Goal: Task Accomplishment & Management: Use online tool/utility

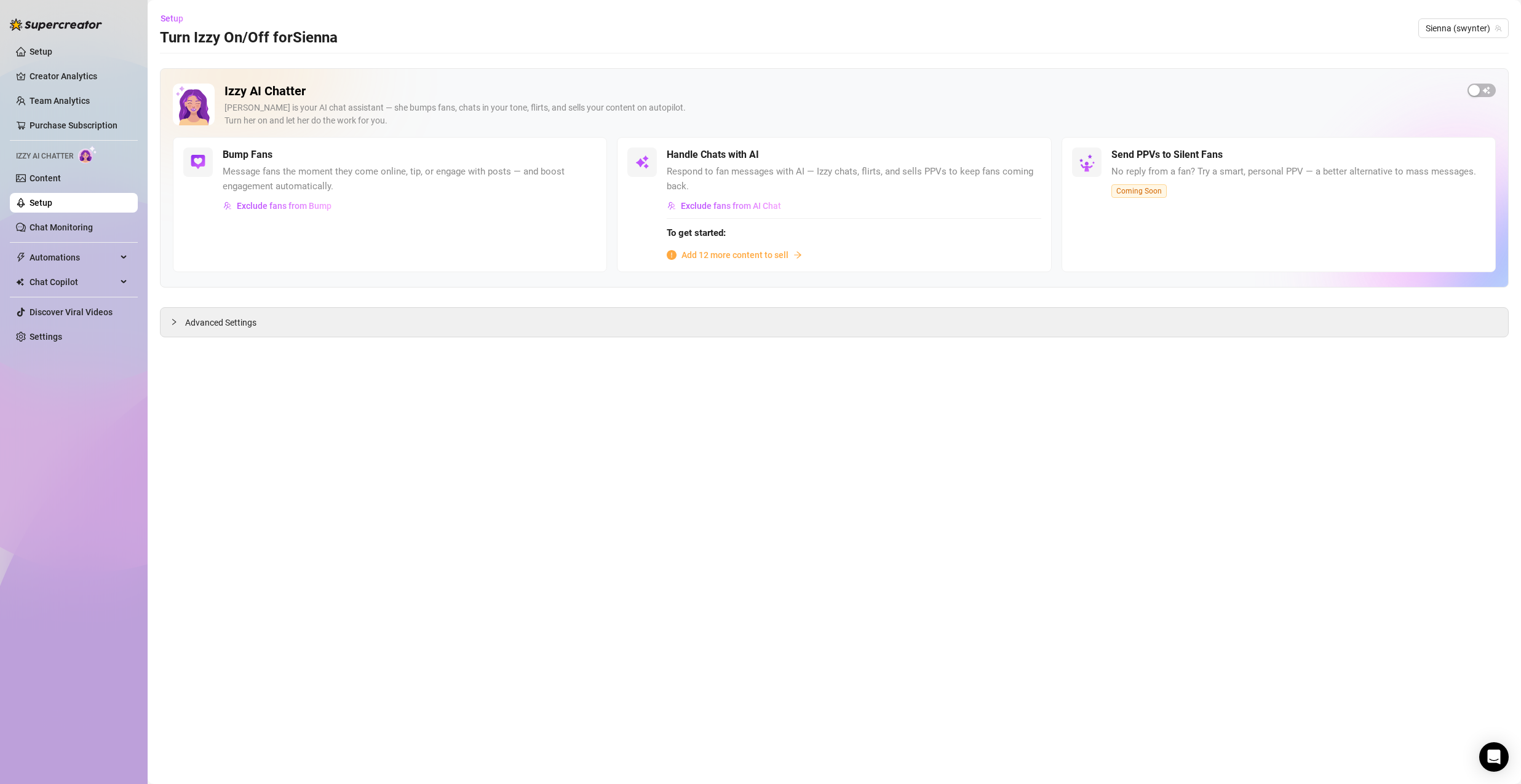
click at [52, 198] on link "Setup" at bounding box center [41, 203] width 23 height 10
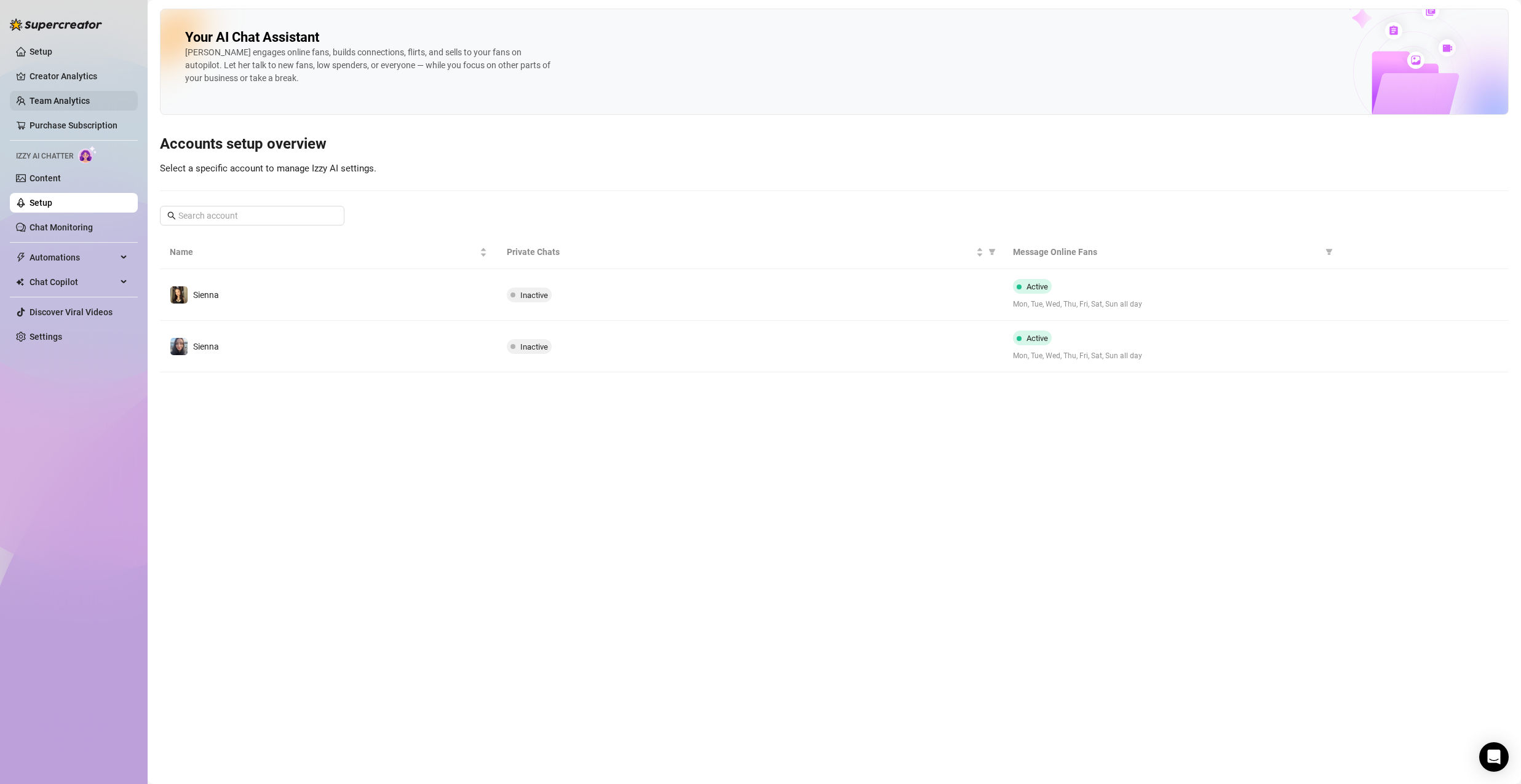
click at [79, 97] on link "Team Analytics" at bounding box center [60, 101] width 60 height 10
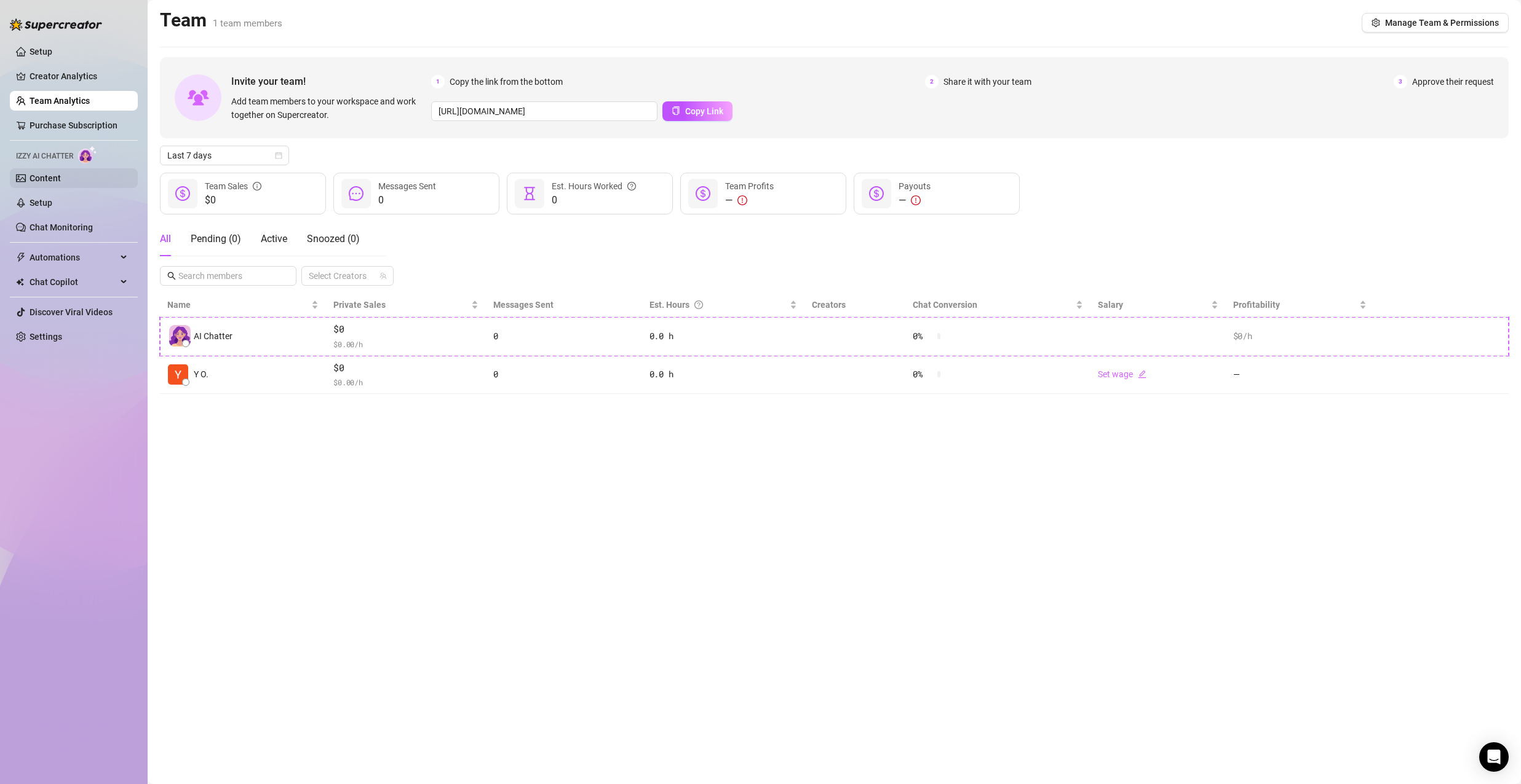
click at [61, 178] on link "Content" at bounding box center [45, 179] width 31 height 10
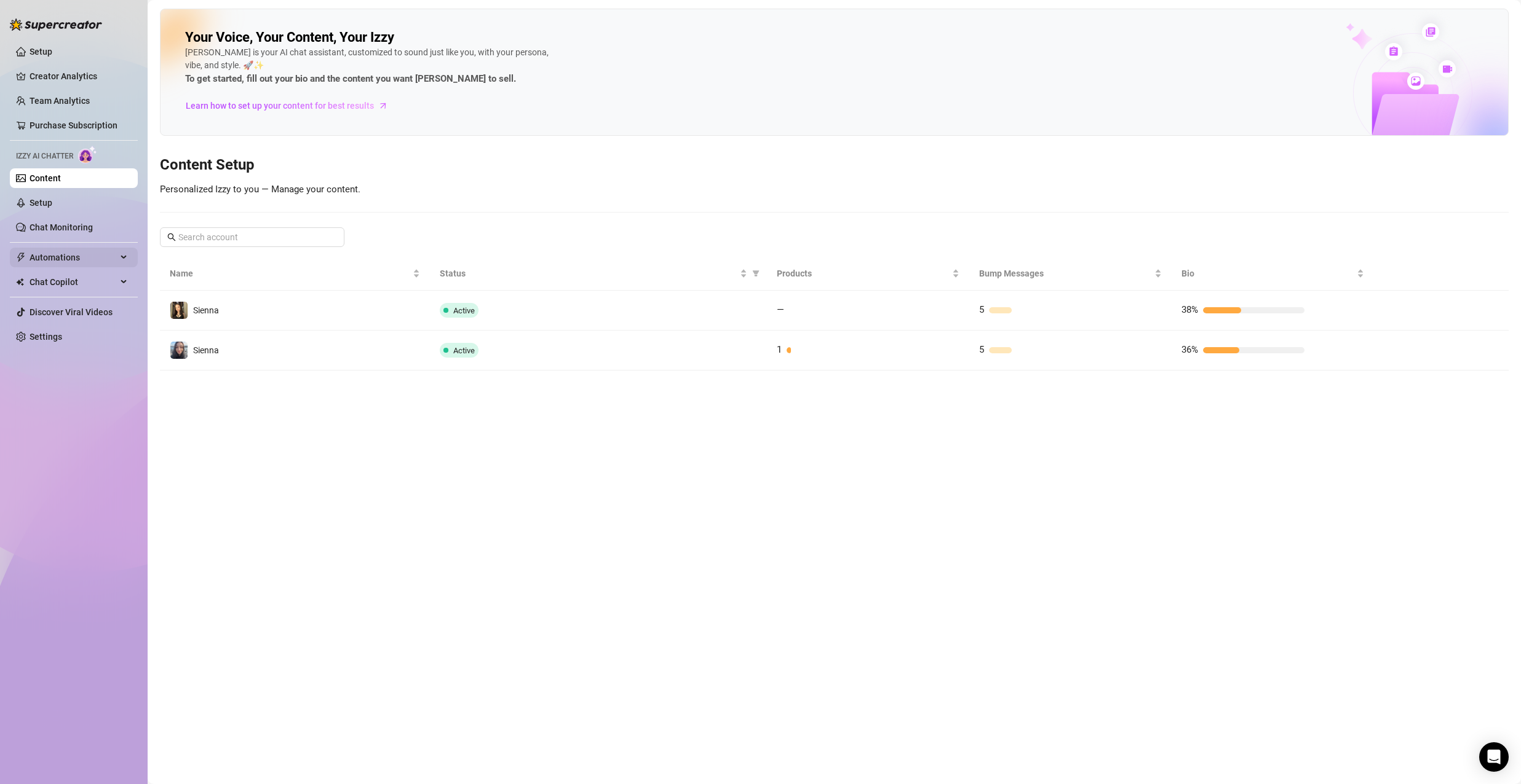
click at [92, 263] on span "Automations" at bounding box center [73, 258] width 87 height 20
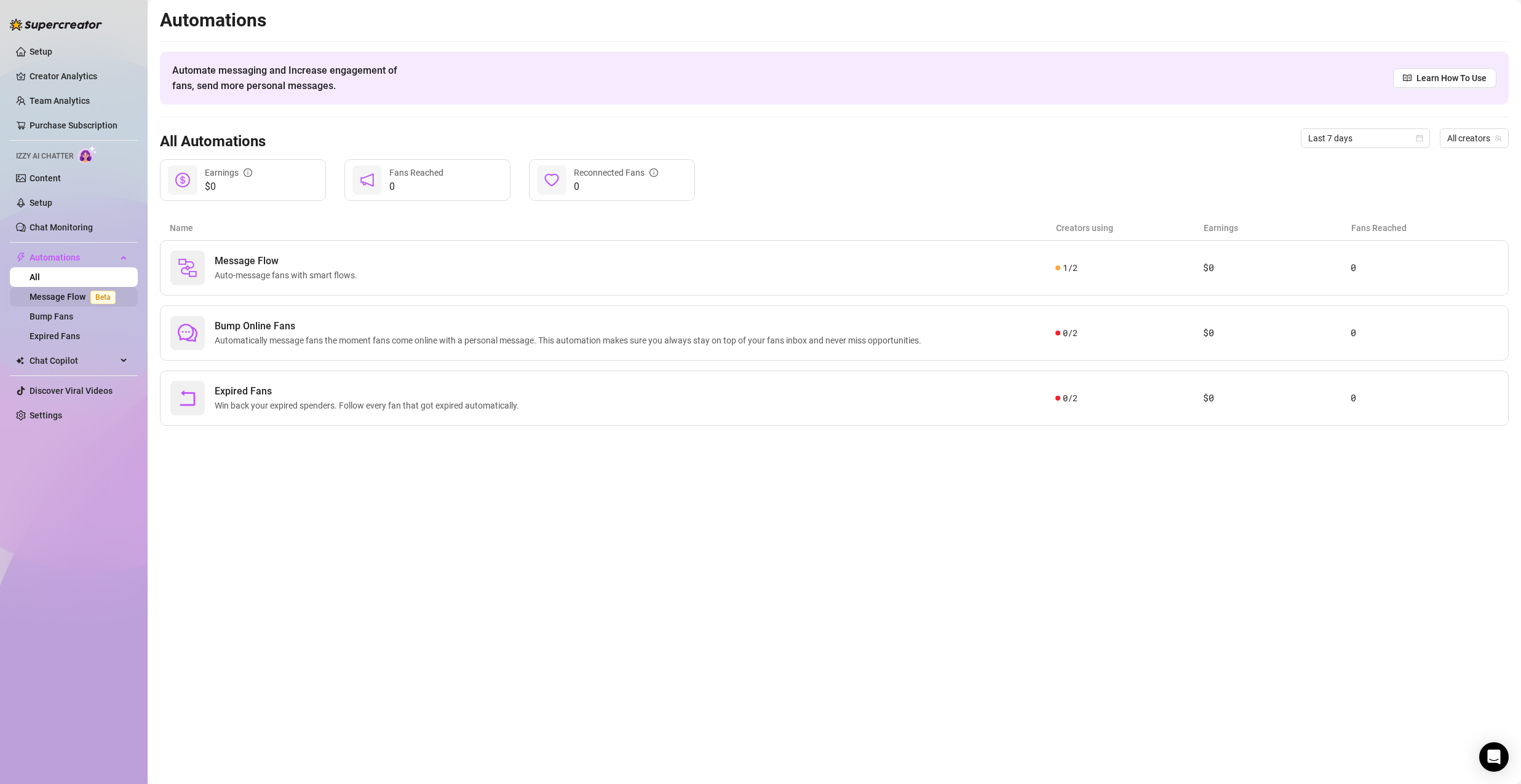
click at [71, 296] on link "Message Flow Beta" at bounding box center [75, 297] width 91 height 10
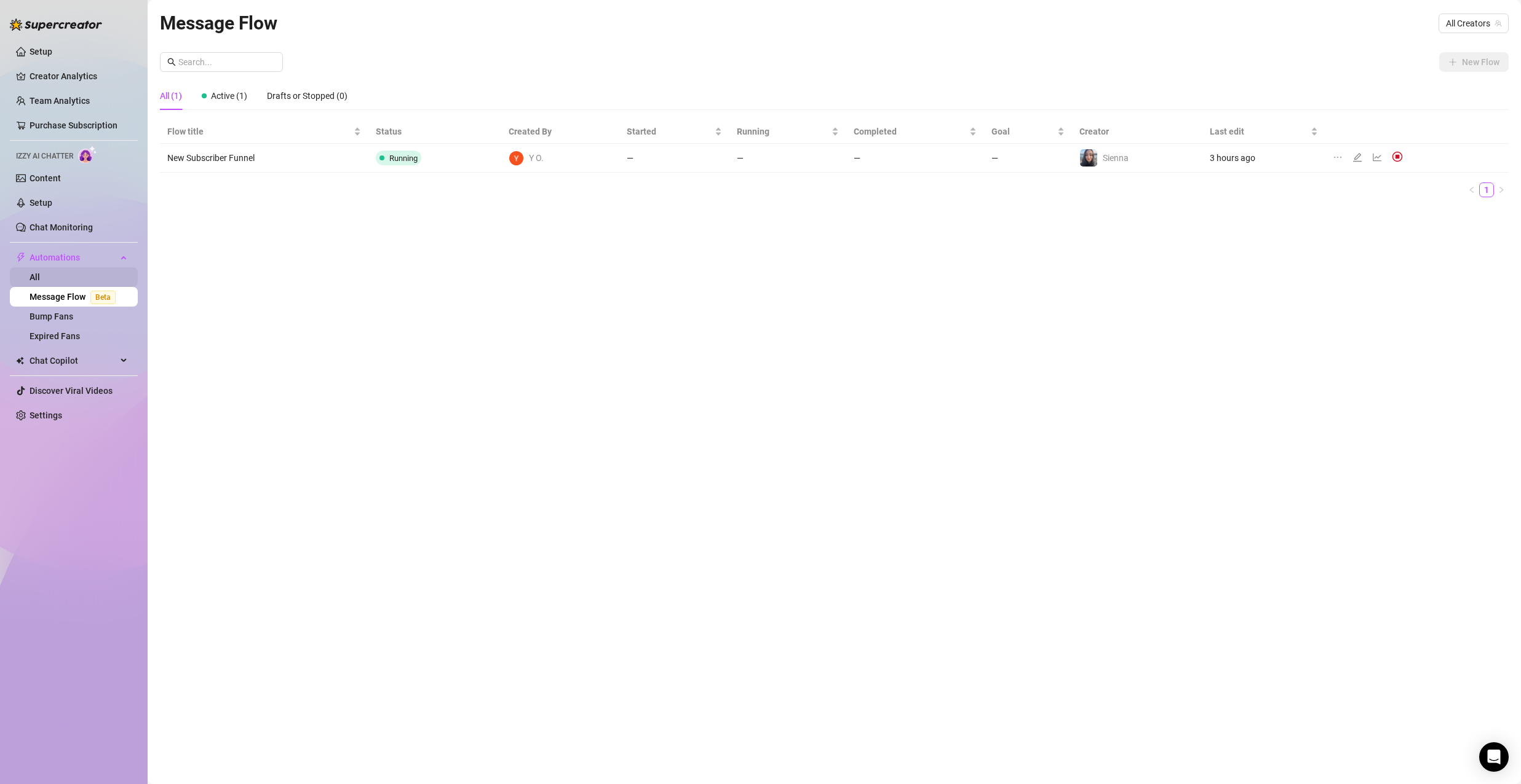
click at [40, 283] on link "All" at bounding box center [35, 278] width 10 height 10
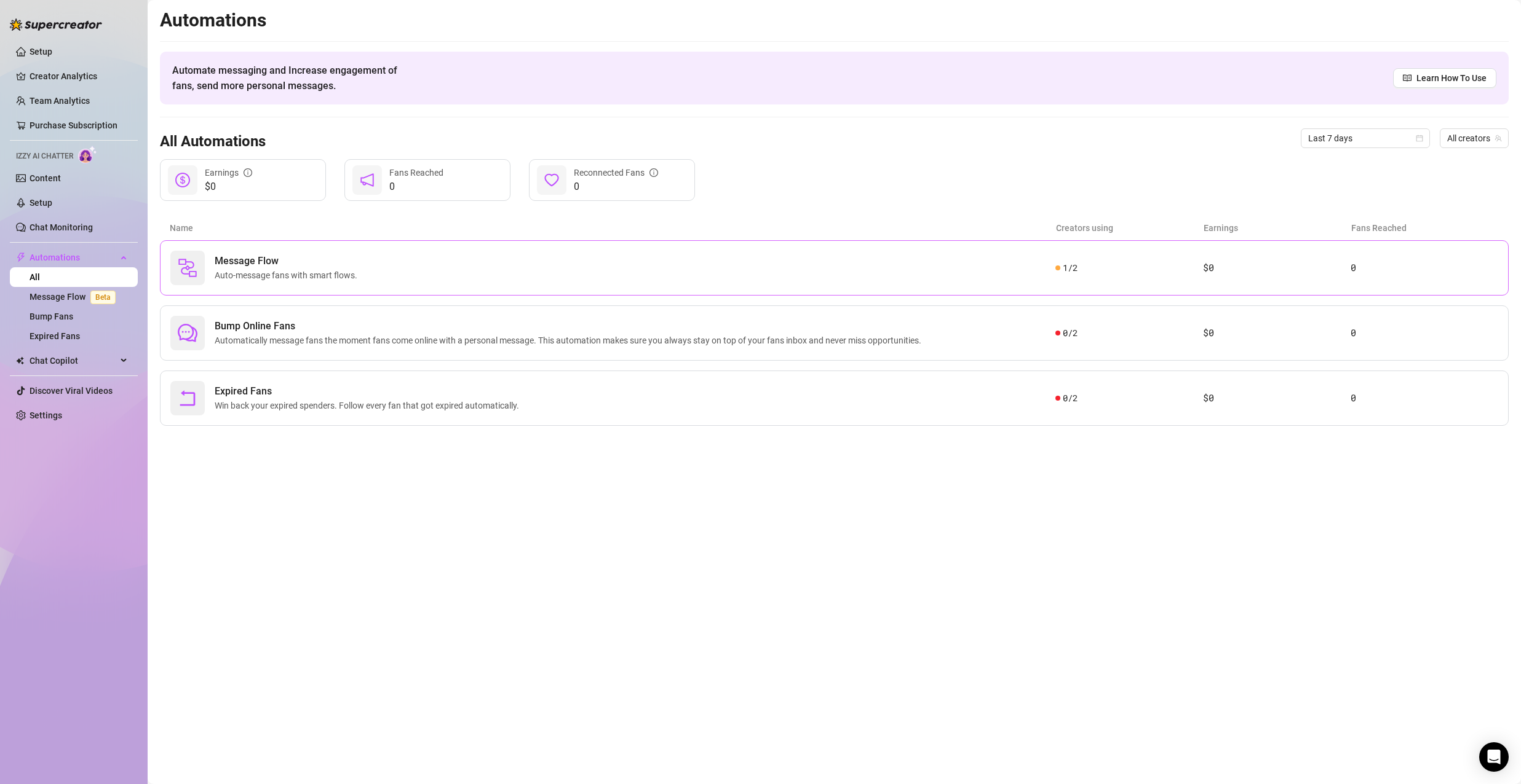
click at [334, 273] on span "Auto-message fans with smart flows." at bounding box center [289, 276] width 148 height 14
click at [341, 283] on div "Message Flow Auto-message fans with smart flows." at bounding box center [614, 268] width 885 height 34
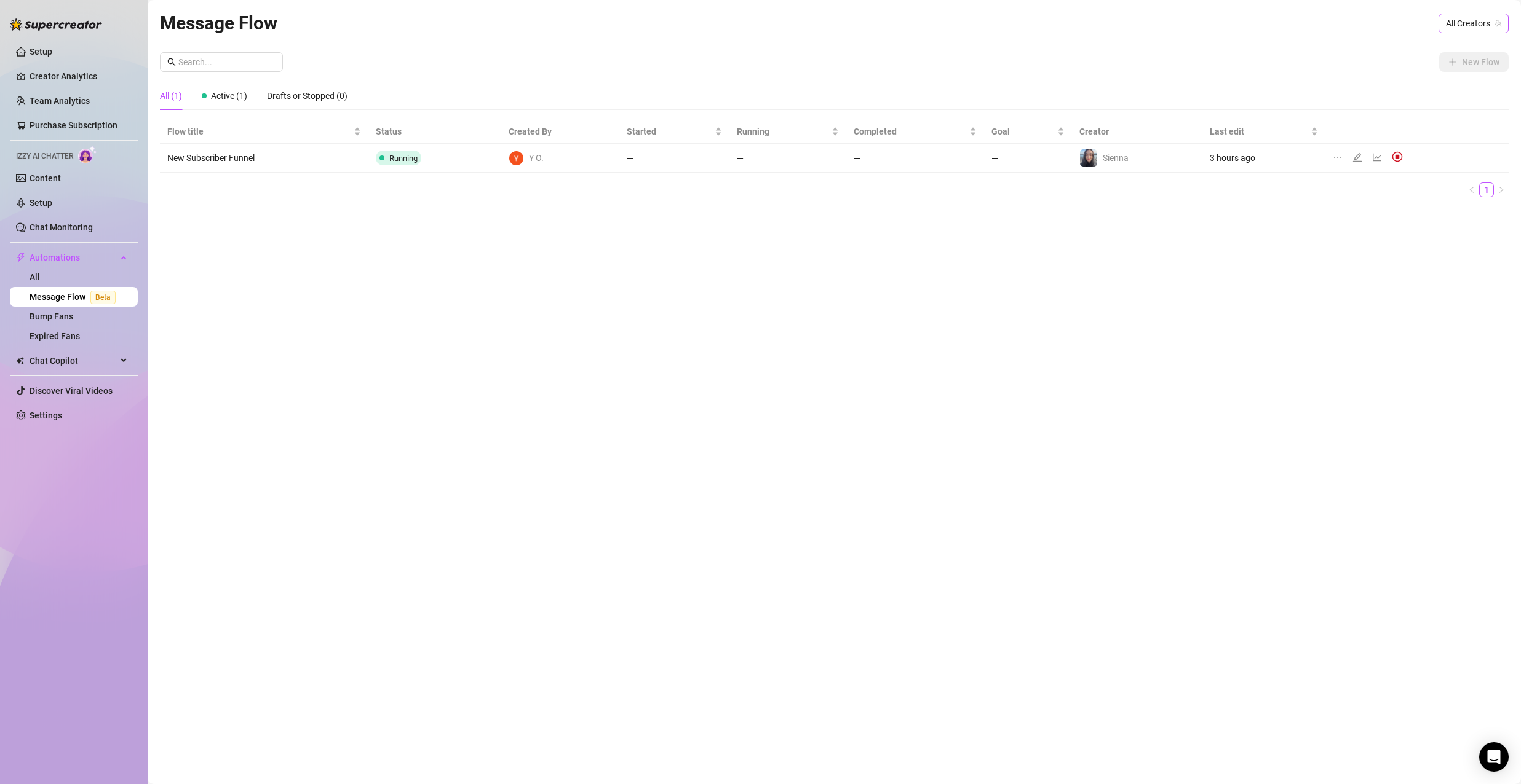
click at [1501, 22] on icon "team" at bounding box center [1498, 23] width 7 height 7
click at [1475, 23] on span "All Creators" at bounding box center [1473, 23] width 55 height 18
click at [1452, 71] on span "( swynter )" at bounding box center [1465, 69] width 37 height 14
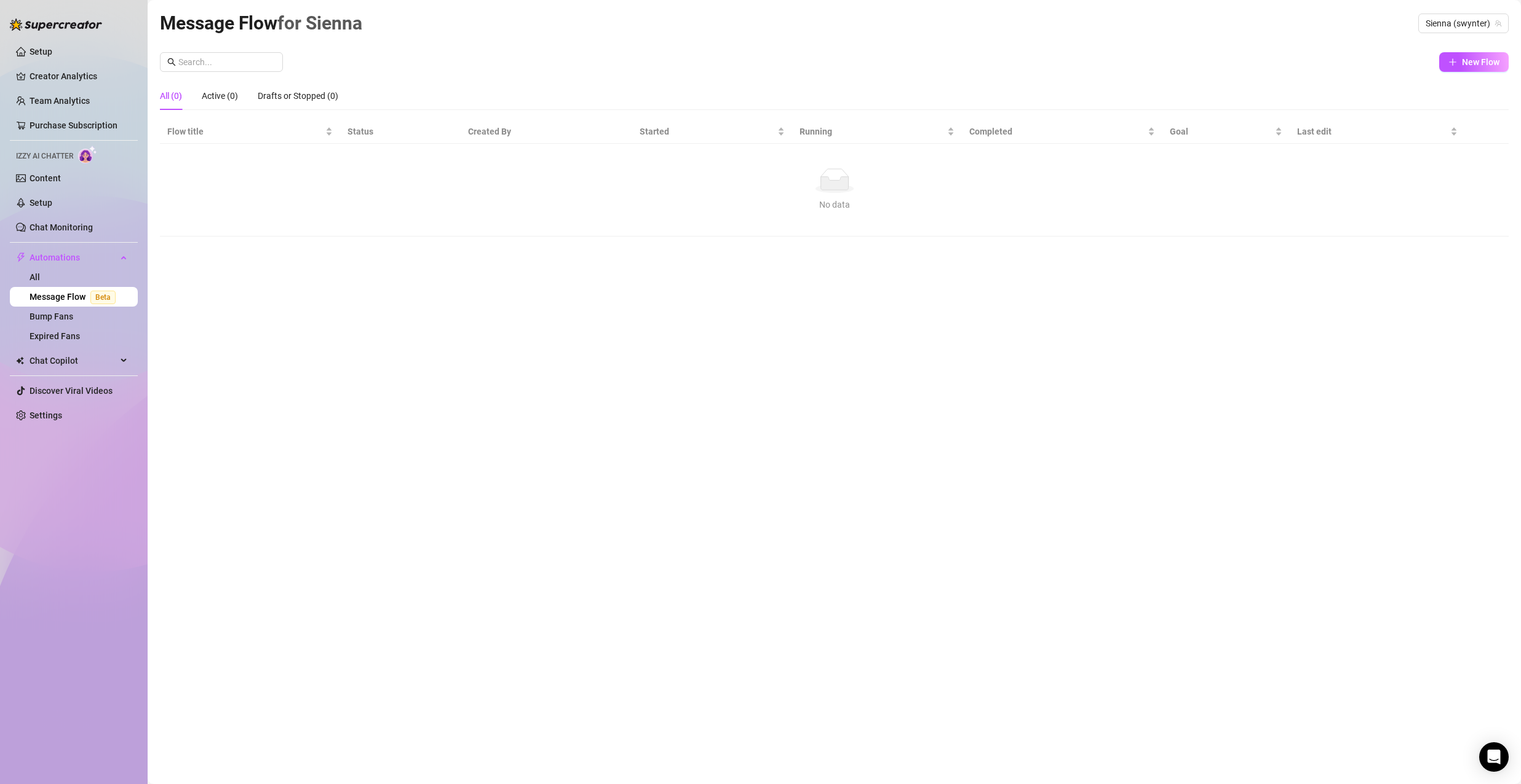
drag, startPoint x: 1436, startPoint y: 363, endPoint x: 1398, endPoint y: 351, distance: 39.8
click at [1434, 363] on div "Message Flow for [PERSON_NAME] (swynter) New Flow All (0) Active (0) Drafts or …" at bounding box center [834, 379] width 1349 height 739
click at [1491, 66] on span "New Flow" at bounding box center [1481, 62] width 38 height 10
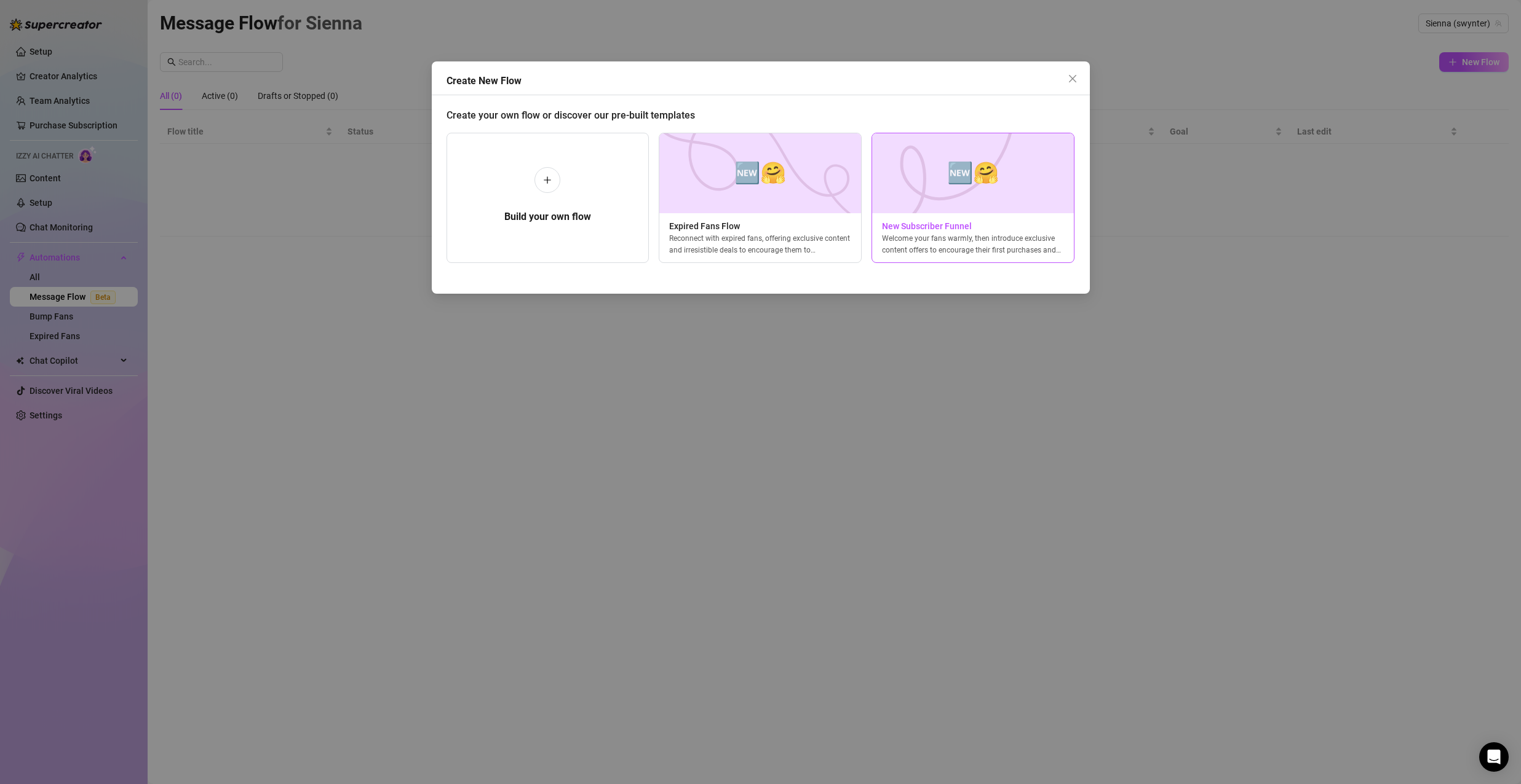
click at [962, 249] on div "Welcome your fans warmly, then introduce exclusive content offers to encourage …" at bounding box center [973, 244] width 202 height 22
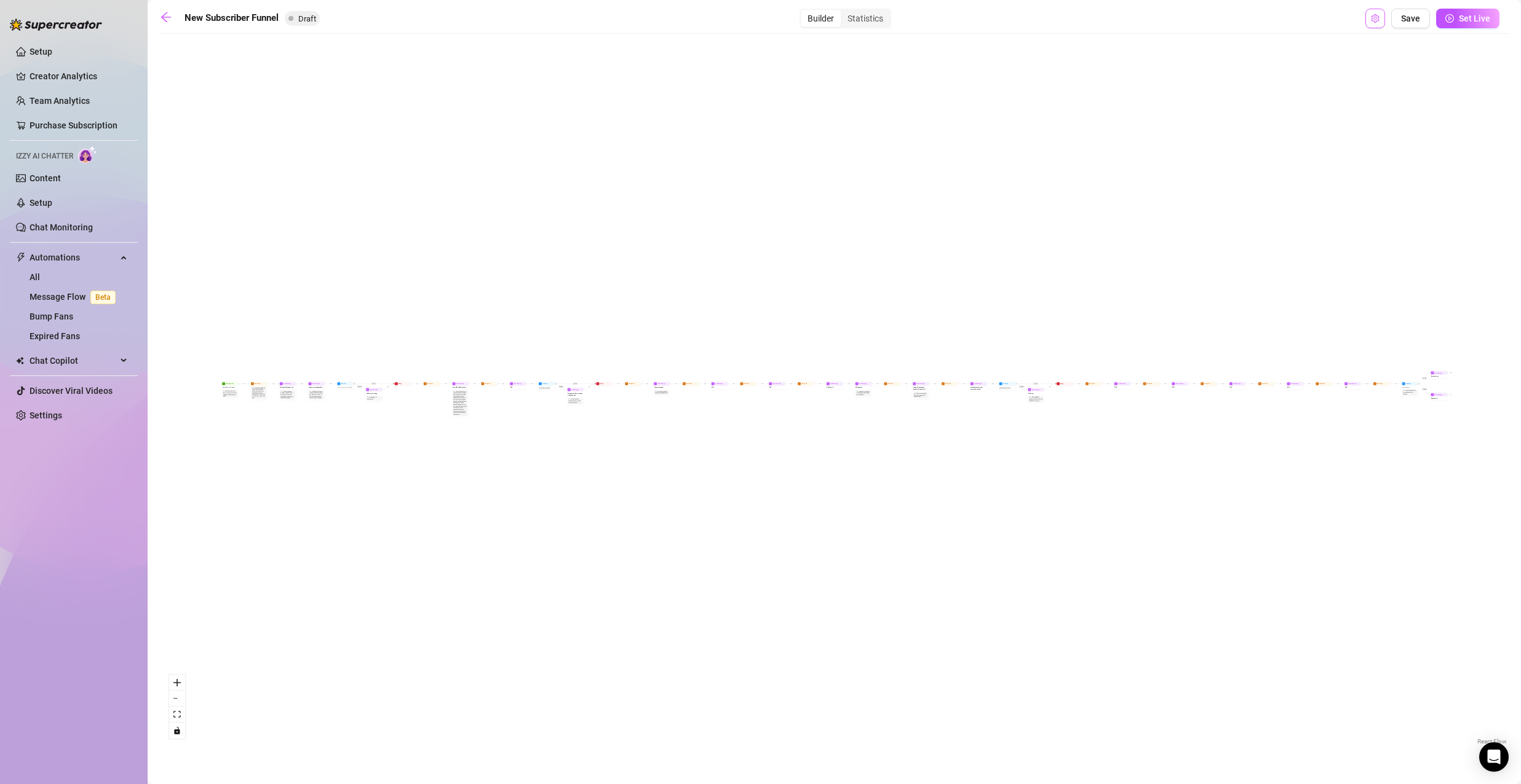
click at [1376, 14] on icon "setting" at bounding box center [1375, 18] width 8 height 9
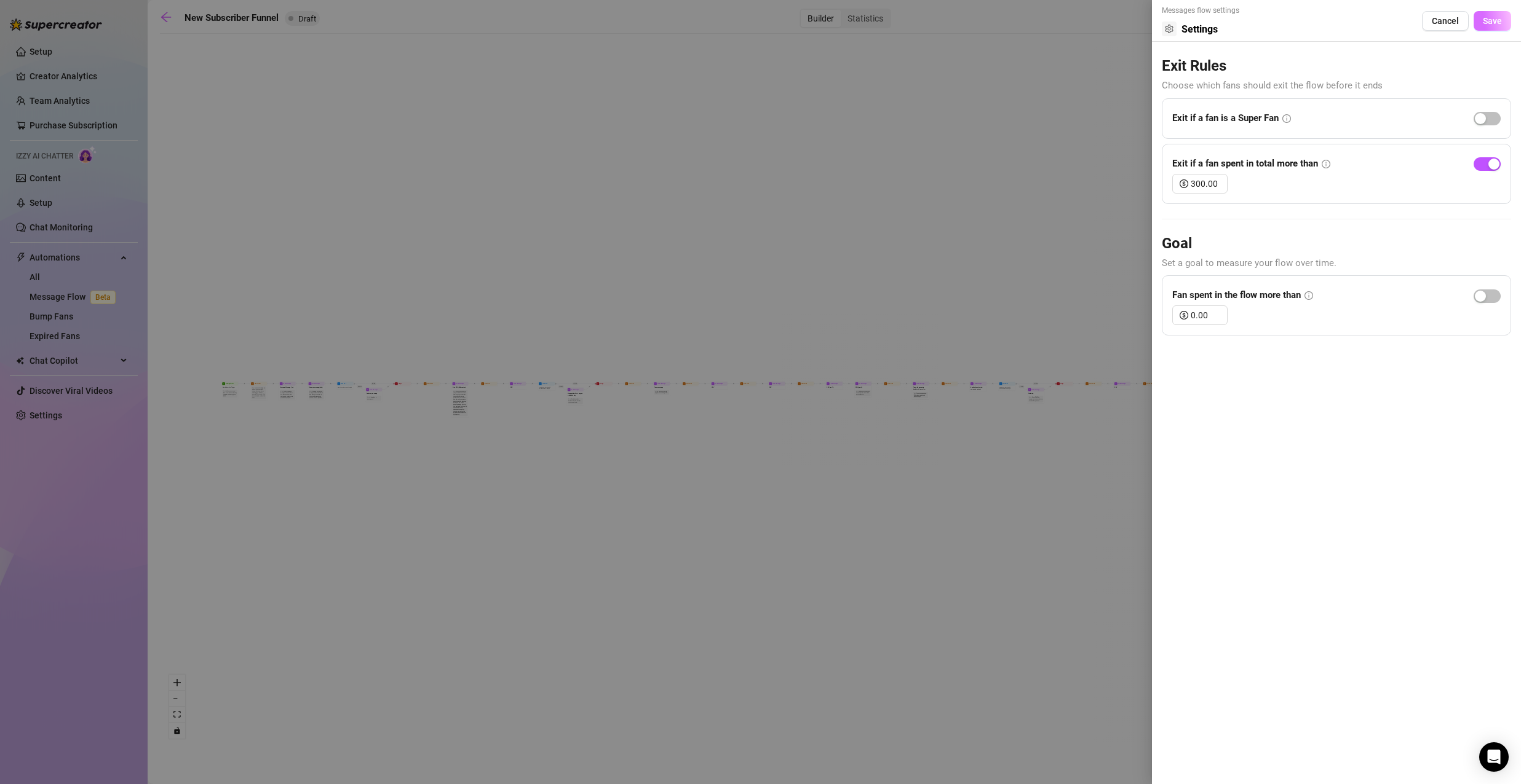
click at [1489, 20] on span "Save" at bounding box center [1492, 21] width 19 height 10
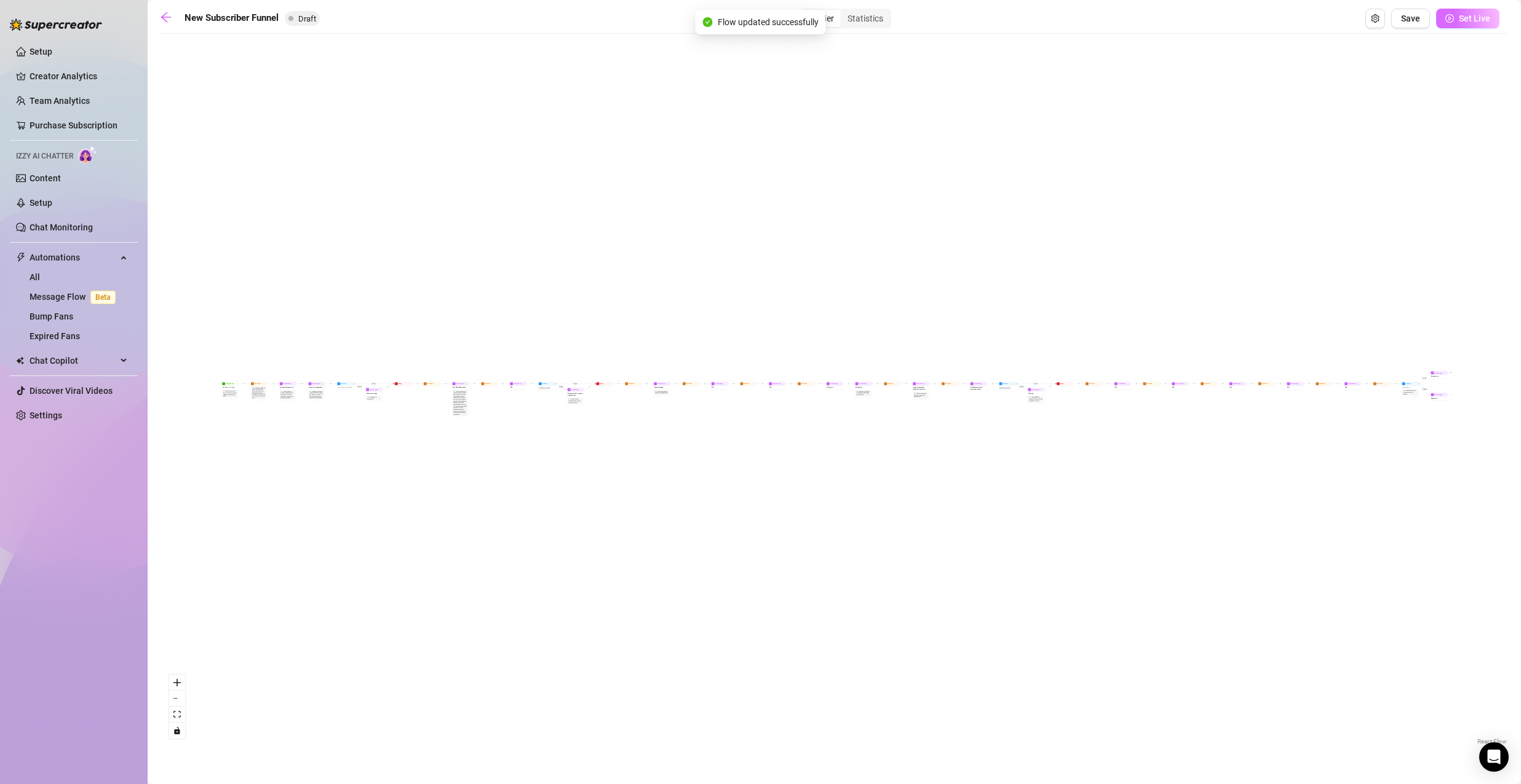
click at [1454, 23] on span "button" at bounding box center [1450, 19] width 9 height 10
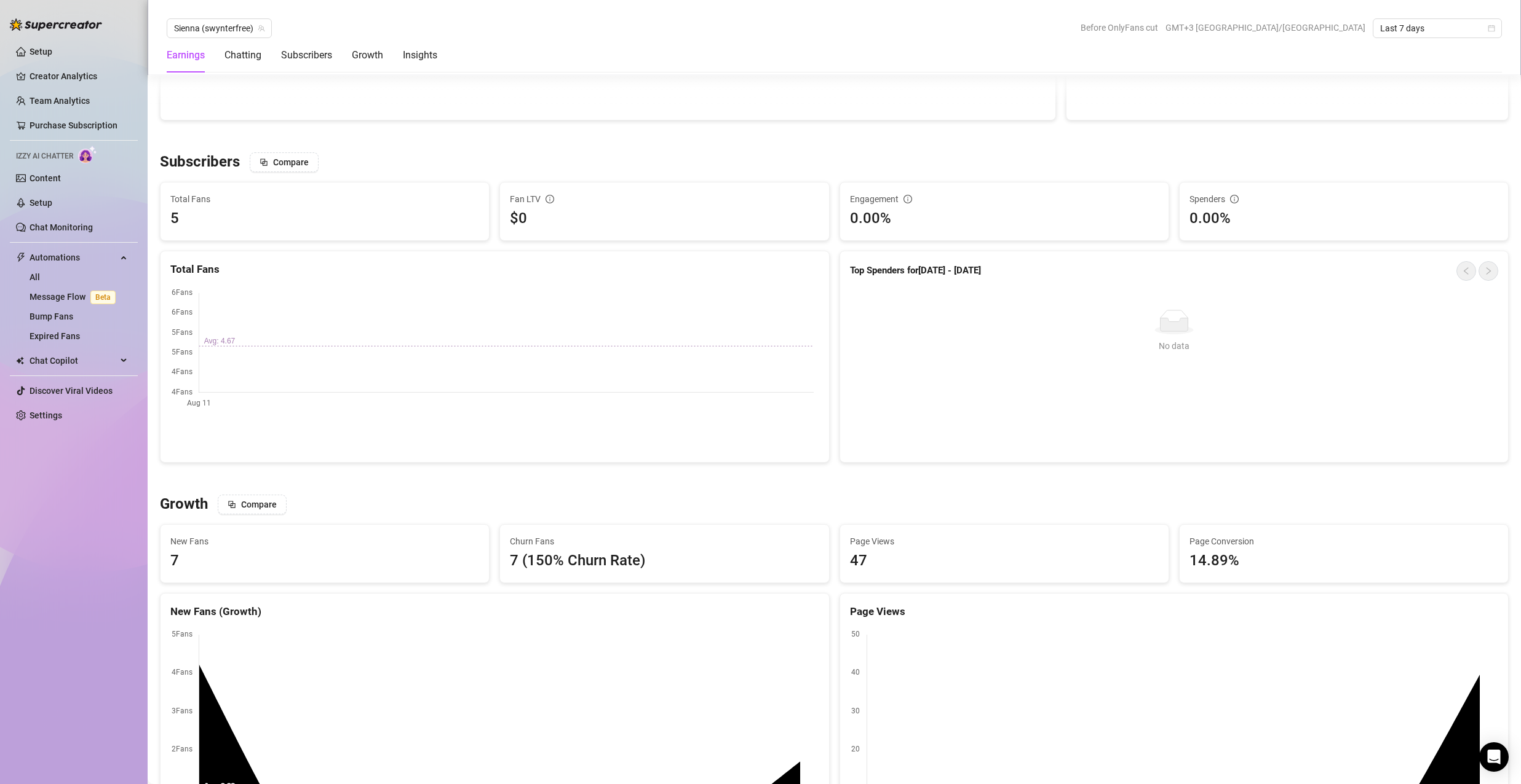
scroll to position [308, 0]
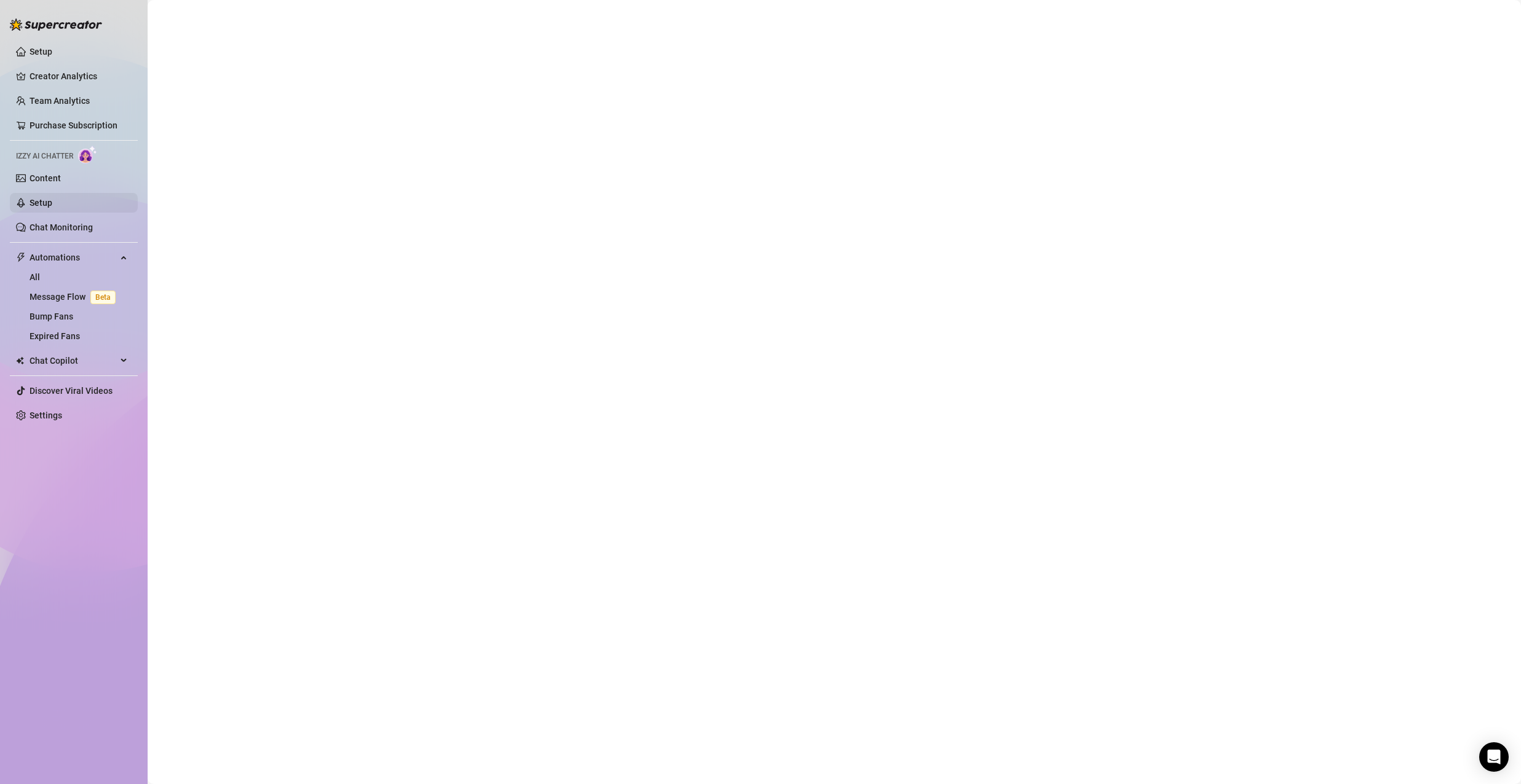
click at [52, 208] on link "Setup" at bounding box center [41, 203] width 23 height 10
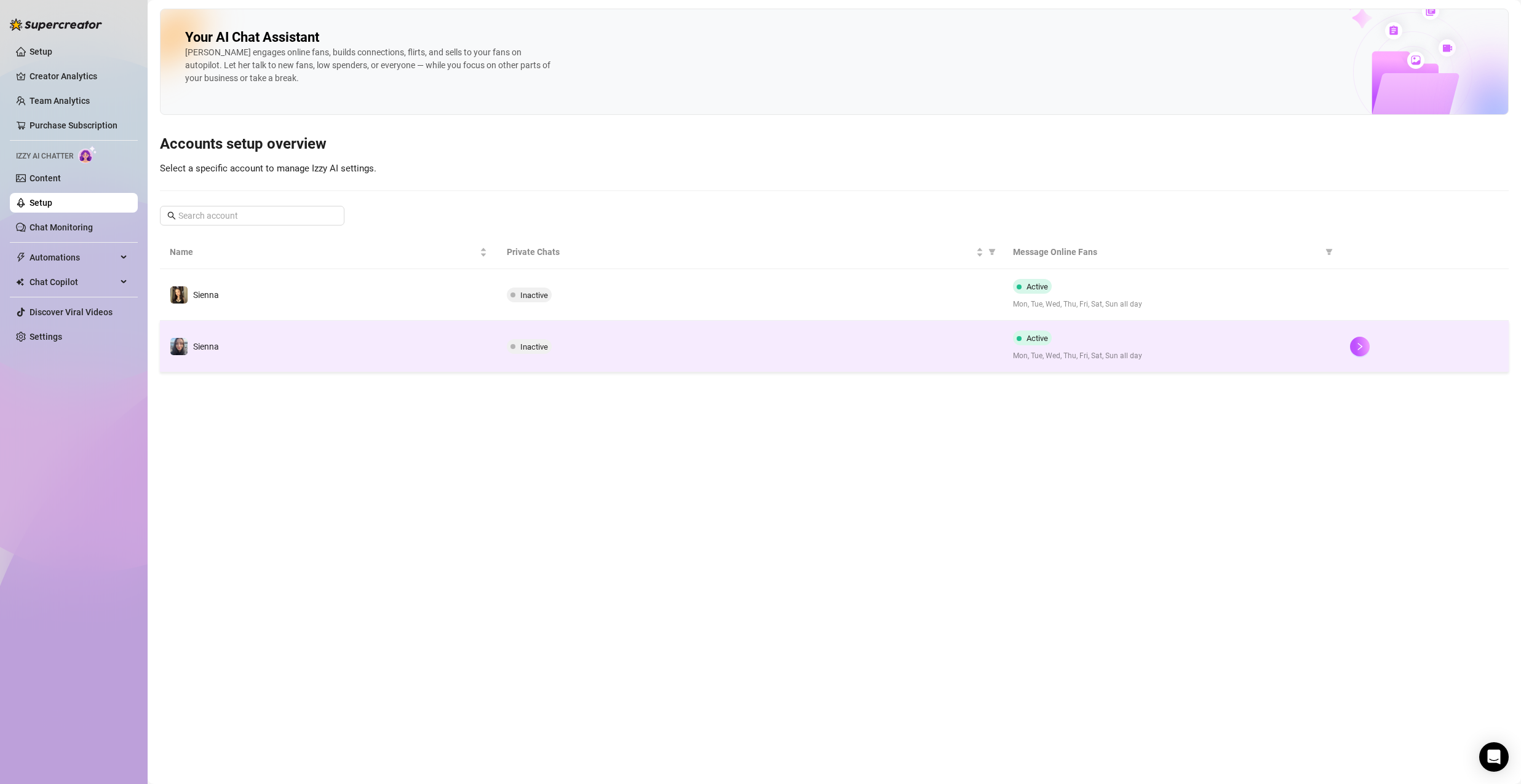
click at [390, 342] on td "Sienna" at bounding box center [328, 347] width 337 height 52
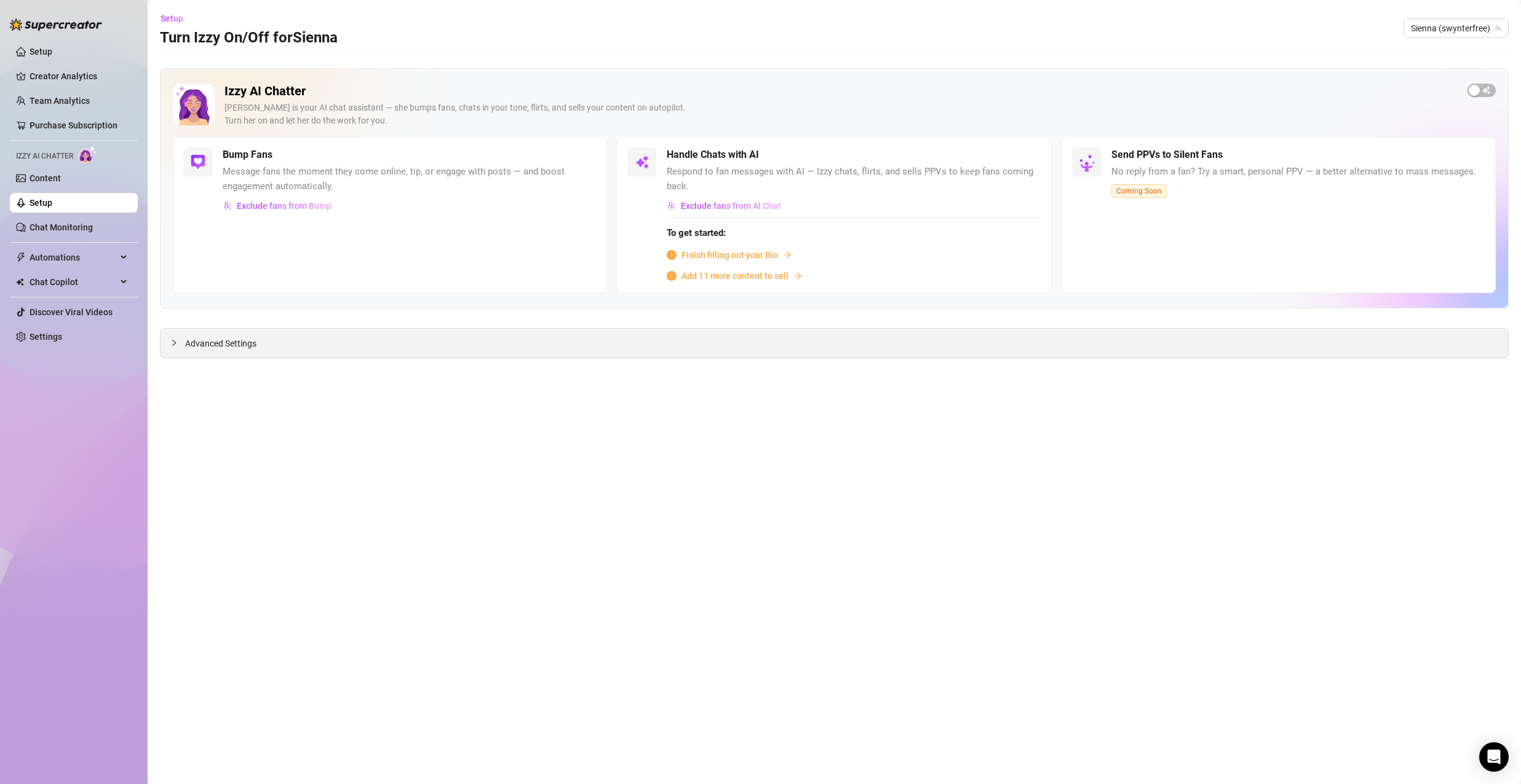
click at [472, 346] on div "Advanced Settings" at bounding box center [834, 343] width 1348 height 29
click at [55, 177] on link "Content" at bounding box center [45, 179] width 31 height 10
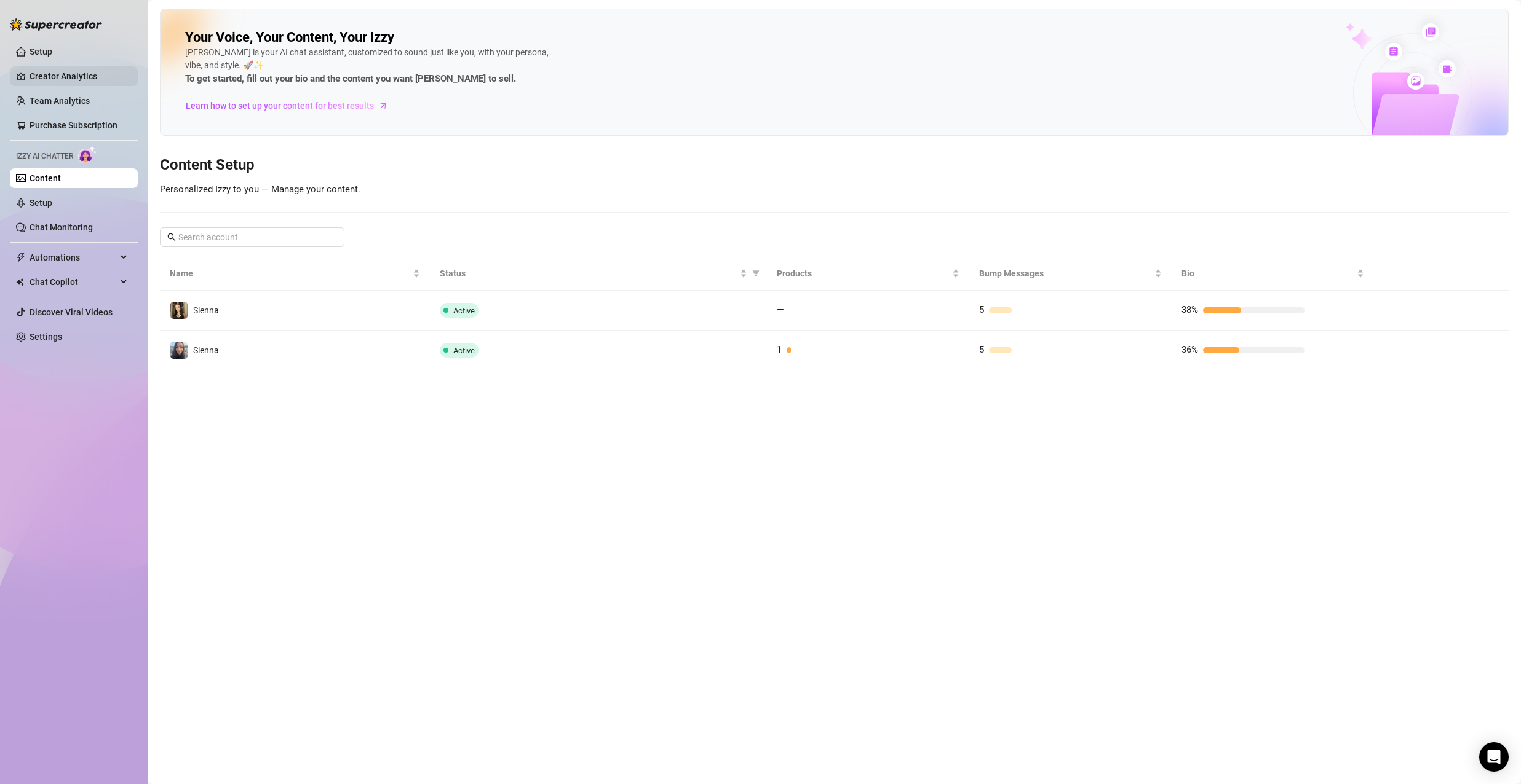
click at [87, 76] on link "Creator Analytics" at bounding box center [79, 76] width 98 height 20
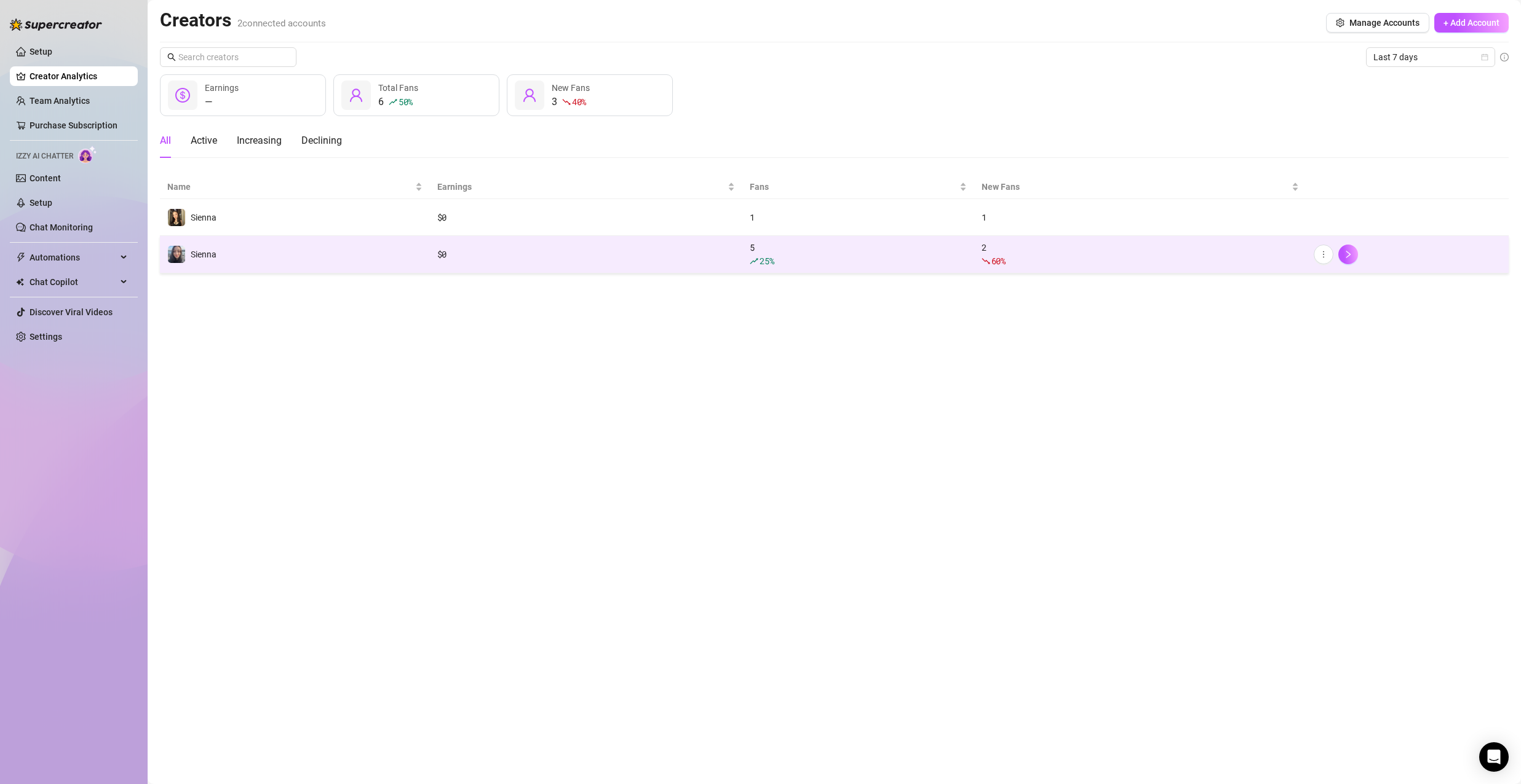
click at [1027, 257] on div "60 %" at bounding box center [1140, 262] width 318 height 14
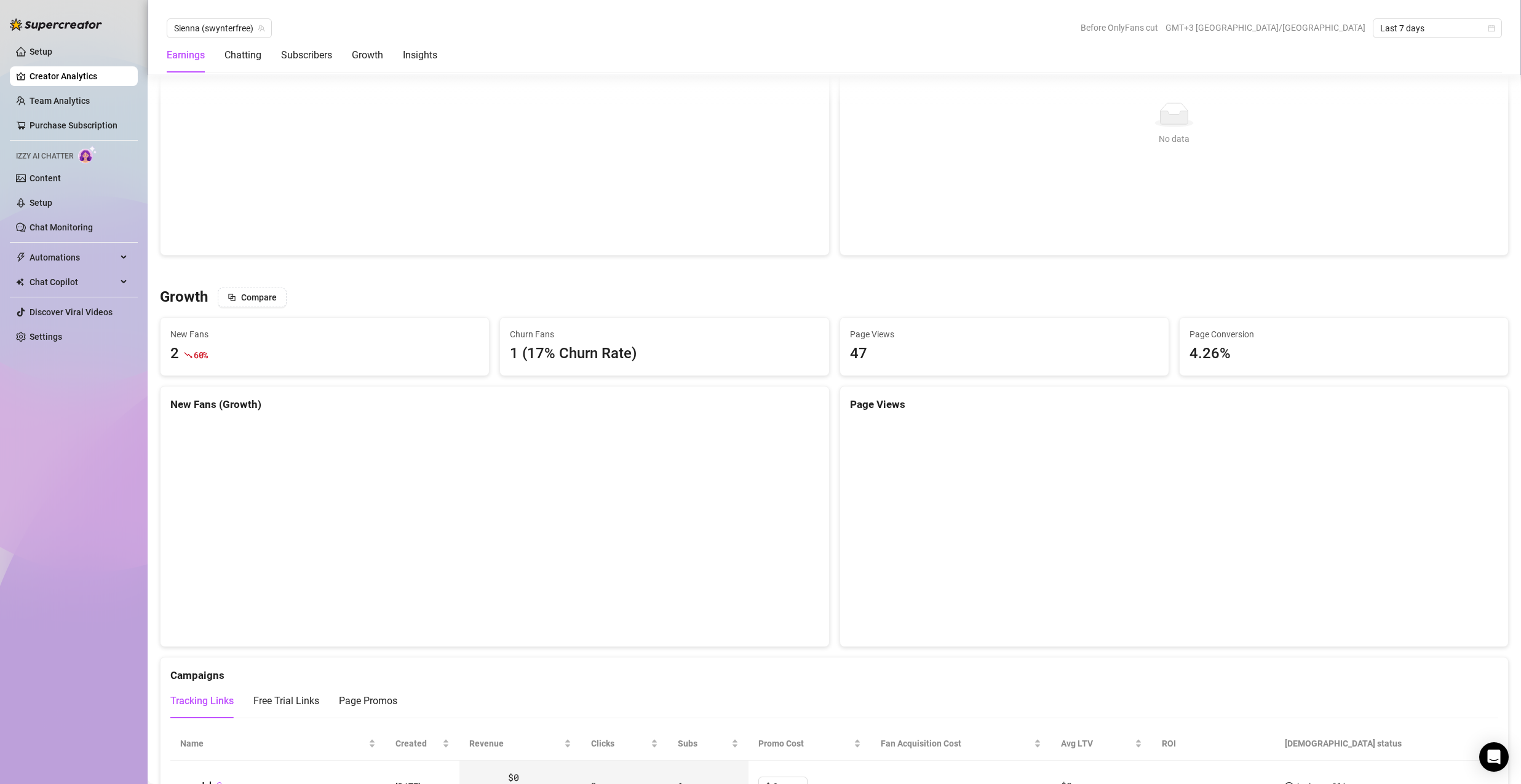
scroll to position [1169, 0]
